Goal: Information Seeking & Learning: Learn about a topic

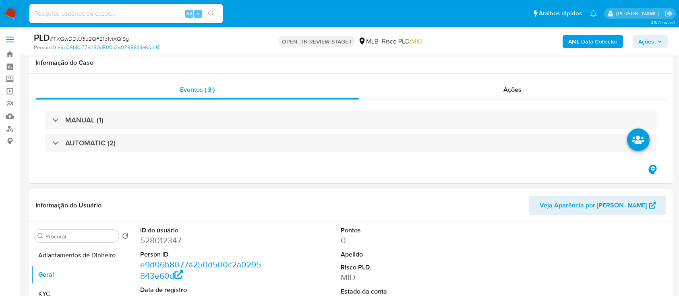
select select "10"
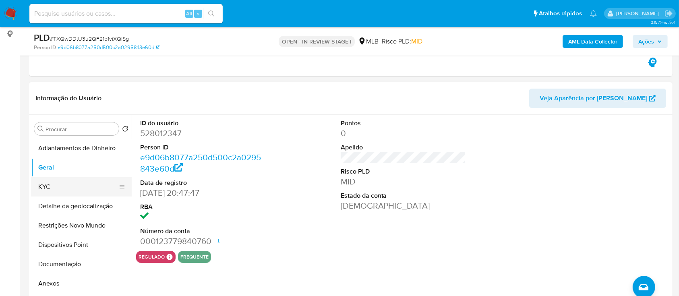
click at [67, 193] on button "KYC" at bounding box center [78, 186] width 94 height 19
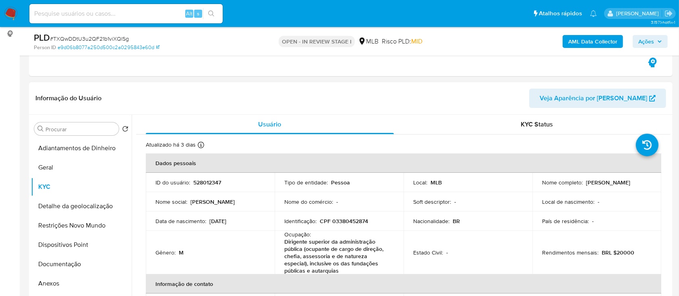
scroll to position [31, 0]
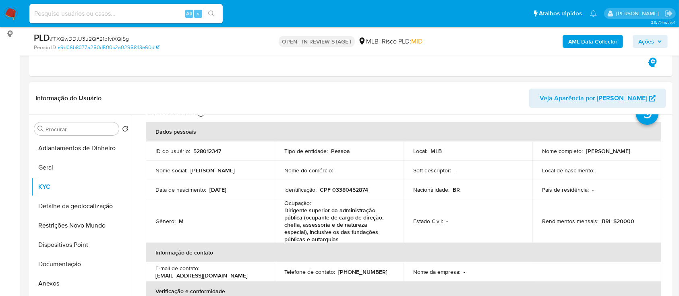
drag, startPoint x: 668, startPoint y: 151, endPoint x: 668, endPoint y: 172, distance: 21.0
click at [668, 172] on div "Usuário KYC Status Atualizado há 3 dias Criado: [DATE] 18:01:42 Atualizado: [DA…" at bounding box center [401, 218] width 539 height 206
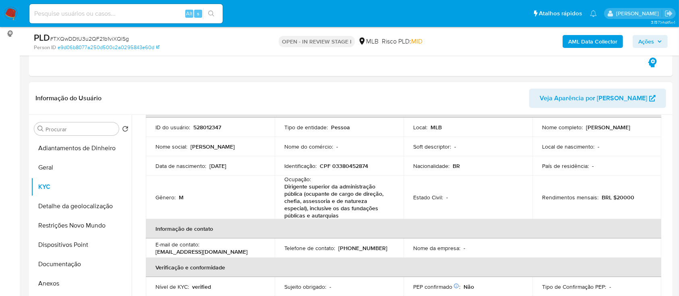
scroll to position [57, 0]
click at [498, 70] on div "Eventos ( 3 ) Ações MANUAL (1) AUTOMATIC (2)" at bounding box center [351, 22] width 644 height 110
click at [222, 198] on div "Gênero : M" at bounding box center [211, 195] width 110 height 7
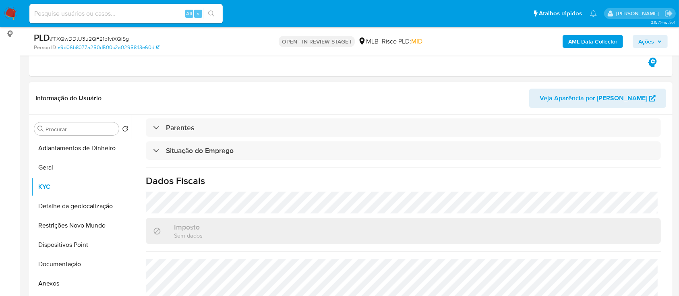
scroll to position [367, 0]
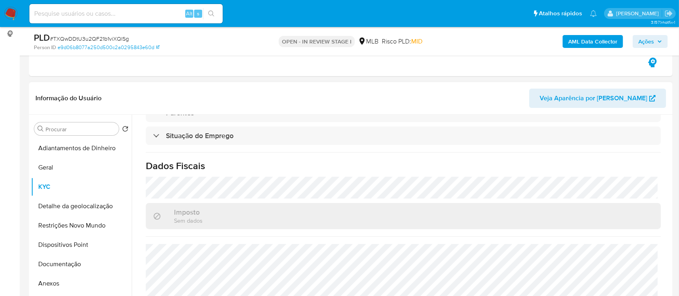
click at [670, 263] on div "Procurar Retornar ao pedido padrão Adiantamentos de Dinheiro Geral KYC Detalhe …" at bounding box center [351, 218] width 644 height 206
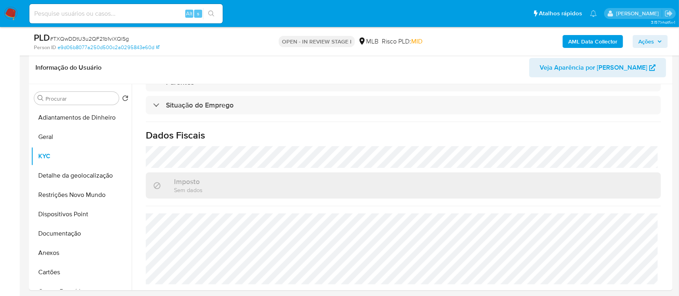
scroll to position [161, 0]
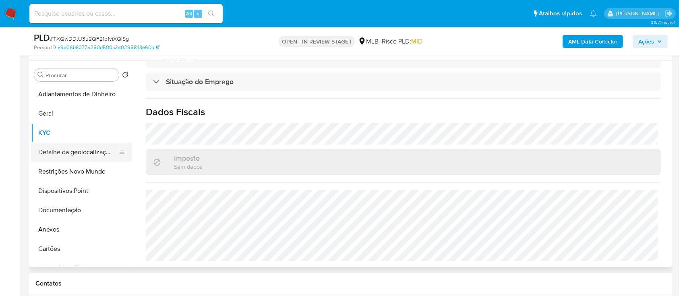
click at [53, 150] on button "Detalhe da geolocalização" at bounding box center [78, 152] width 94 height 19
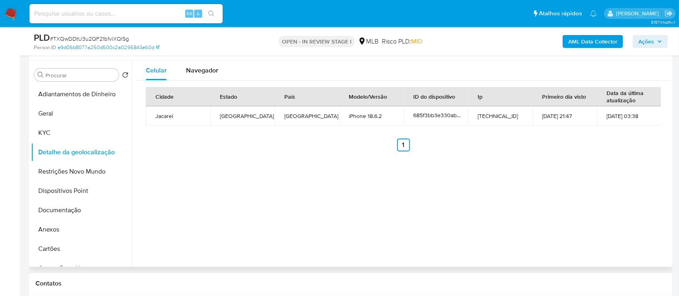
click at [589, 184] on div "Celular Navegador Cidade Estado País Modelo/Versão ID do dispositivo Ip Primeir…" at bounding box center [401, 164] width 539 height 206
click at [77, 172] on button "Restrições Novo Mundo" at bounding box center [78, 171] width 94 height 19
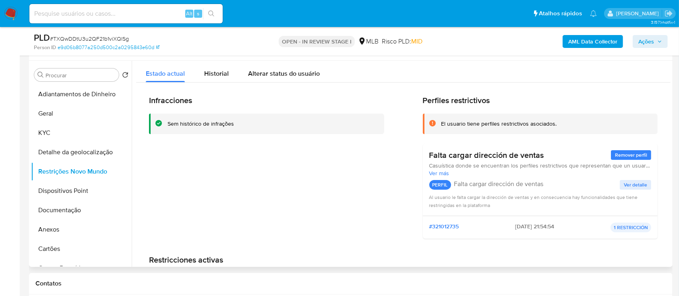
click at [603, 94] on div "Infracciones Sem histórico de infrações Perfiles restrictivos El usuario tiene …" at bounding box center [403, 205] width 535 height 244
click at [74, 187] on button "Dispositivos Point" at bounding box center [78, 190] width 94 height 19
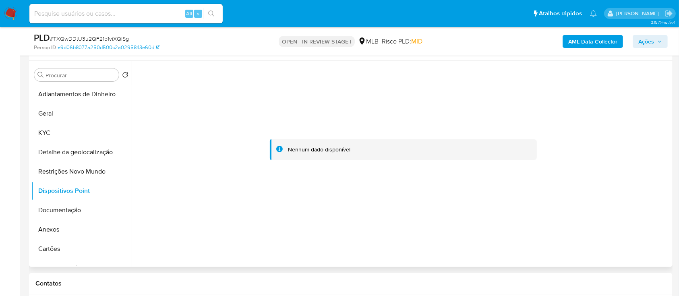
click at [509, 98] on div at bounding box center [403, 149] width 535 height 177
click at [66, 213] on button "Documentação" at bounding box center [78, 210] width 94 height 19
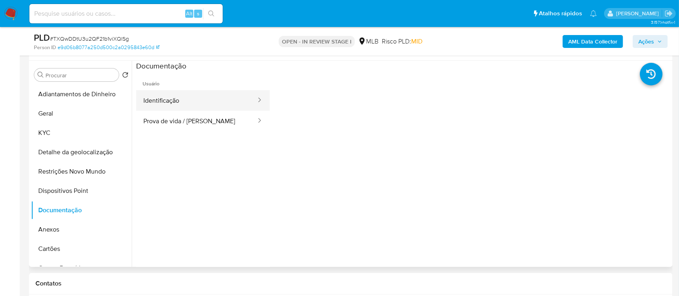
click at [221, 108] on button "Identificação" at bounding box center [196, 100] width 121 height 21
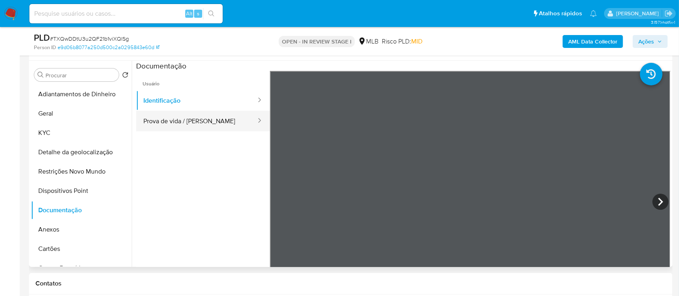
click at [216, 117] on button "Prova de vida / [PERSON_NAME]" at bounding box center [196, 121] width 121 height 21
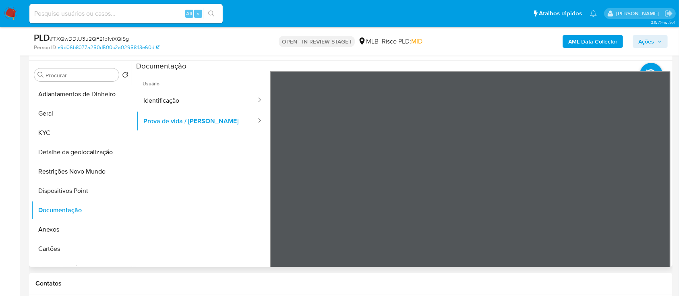
click at [165, 197] on ul "Usuário Identificação Prova de vida / [PERSON_NAME]" at bounding box center [203, 187] width 134 height 232
click at [214, 184] on ul "Usuário Identificação Prova de vida / [PERSON_NAME]" at bounding box center [203, 187] width 134 height 232
